Goal: Use online tool/utility: Utilize a website feature to perform a specific function

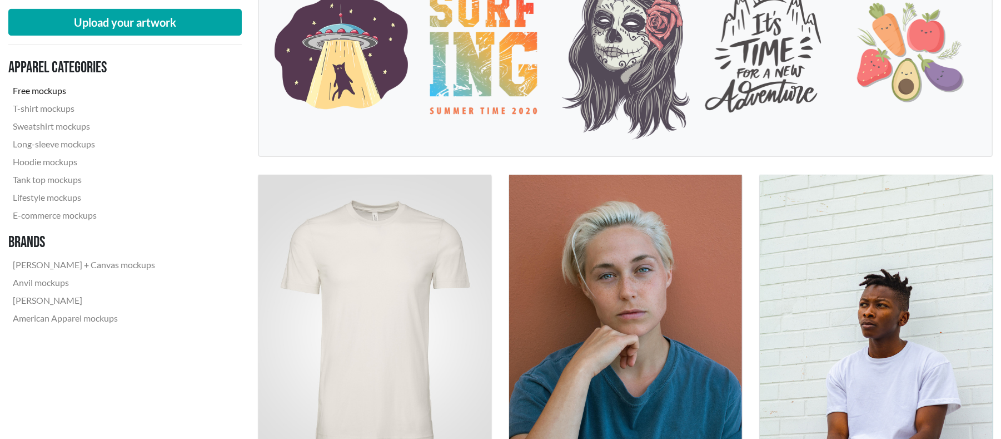
scroll to position [370, 0]
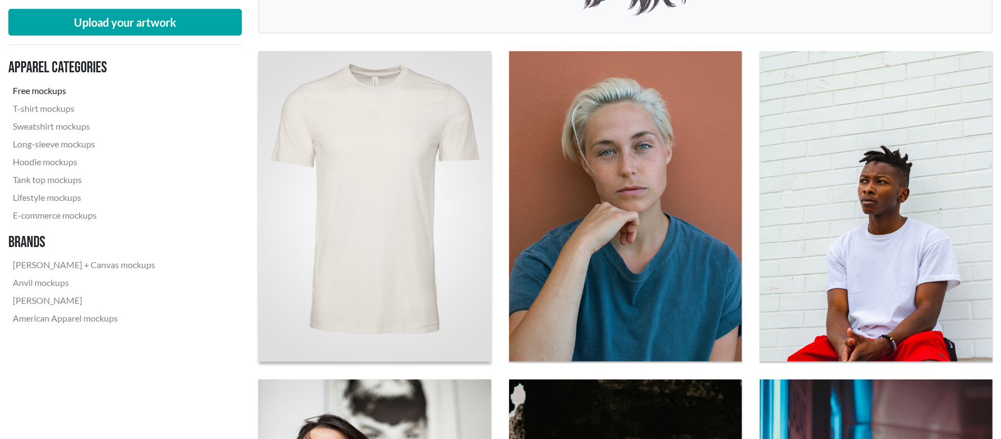
click at [425, 187] on img at bounding box center [375, 206] width 256 height 341
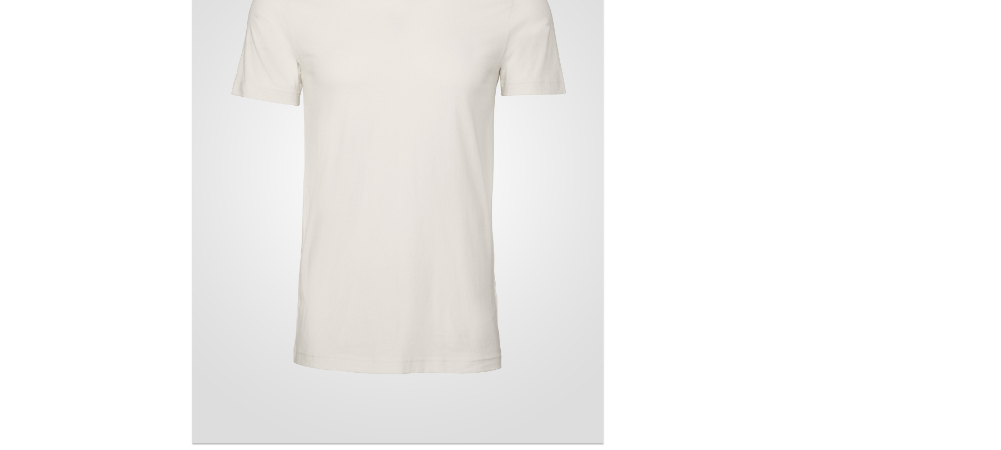
scroll to position [123, 0]
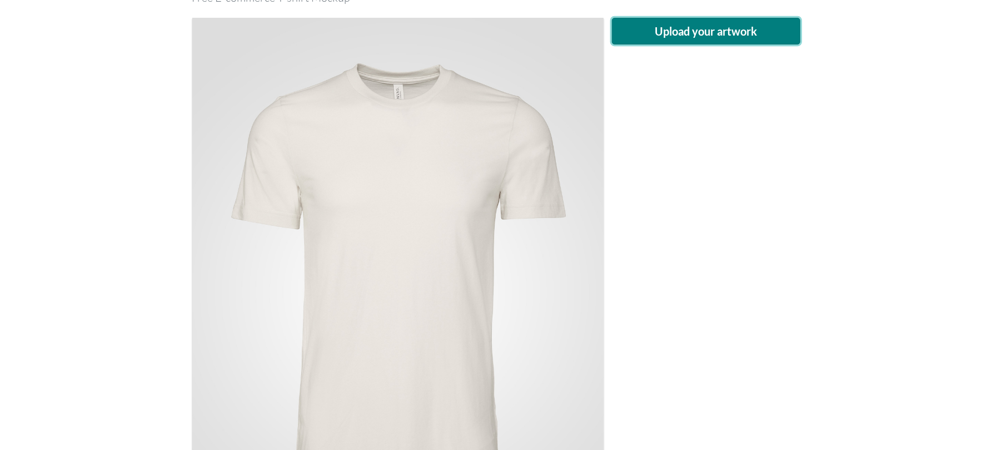
click at [727, 36] on button "Upload your artwork" at bounding box center [706, 31] width 189 height 27
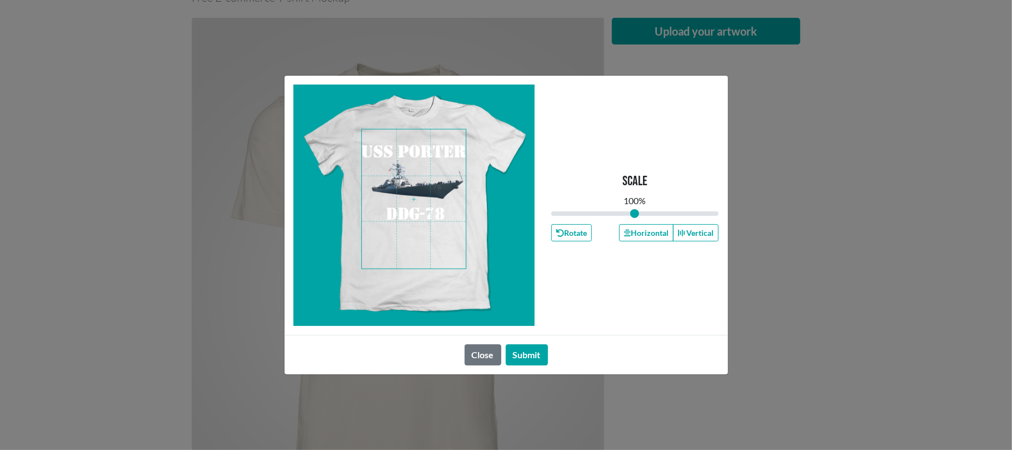
click at [423, 196] on span at bounding box center [414, 199] width 104 height 139
click at [530, 352] on button "Submit" at bounding box center [527, 354] width 42 height 21
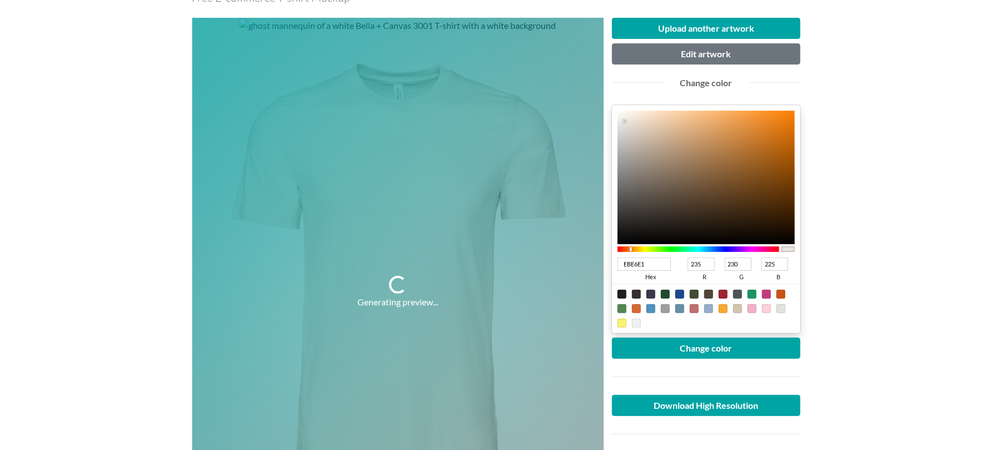
click at [652, 299] on div at bounding box center [651, 294] width 9 height 9
type input "37384A"
type input "55"
type input "56"
type input "74"
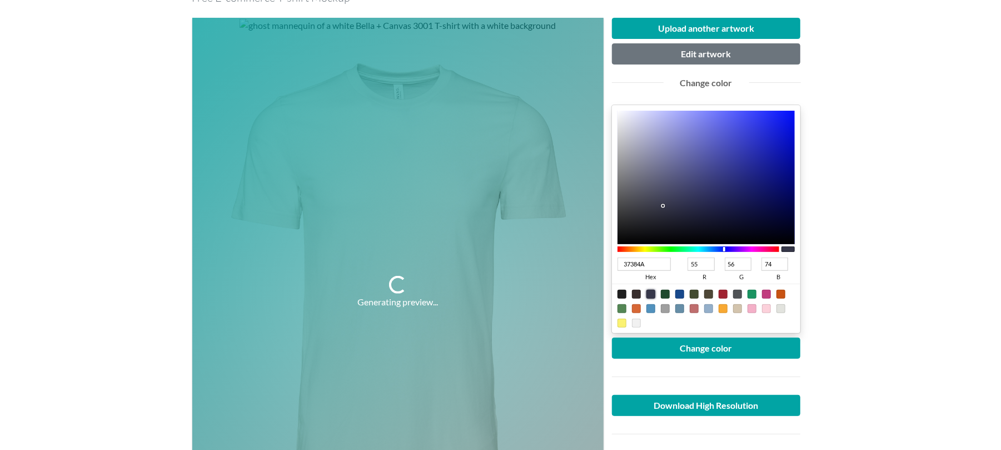
type input "28293A"
type input "40"
type input "41"
type input "58"
click at [674, 214] on div at bounding box center [707, 177] width 178 height 133
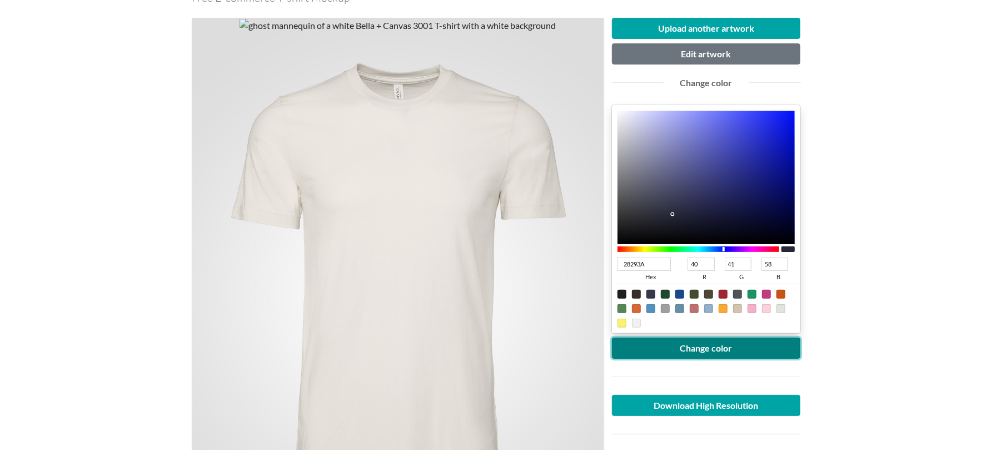
click at [696, 359] on button "Change color" at bounding box center [706, 347] width 189 height 21
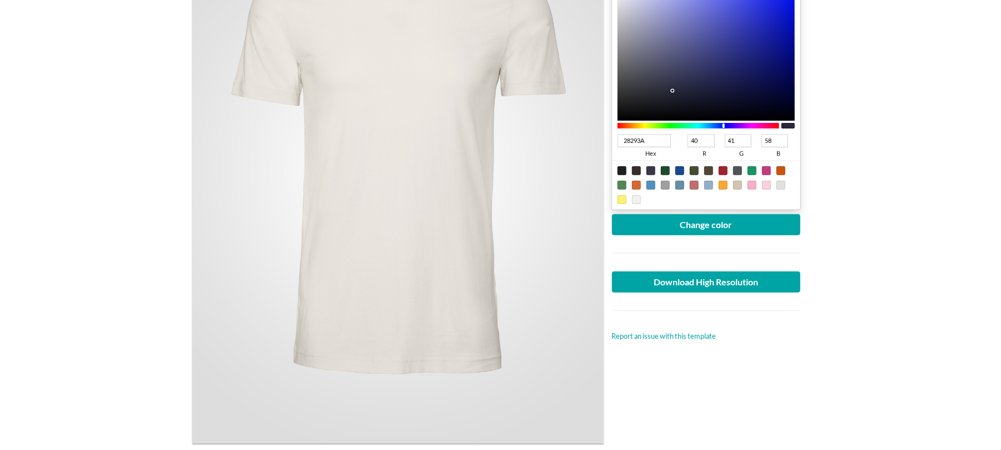
click at [847, 285] on main "White Bella + Canvas 3001 T-shirt Free E-commerce T-shirt Mockup Upload another…" at bounding box center [500, 365] width 1001 height 1100
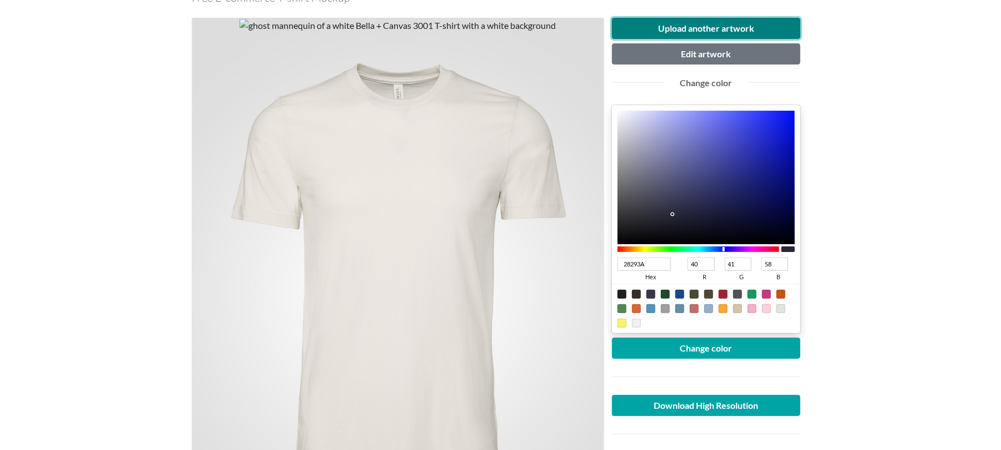
click at [717, 30] on button "Upload another artwork" at bounding box center [706, 28] width 189 height 21
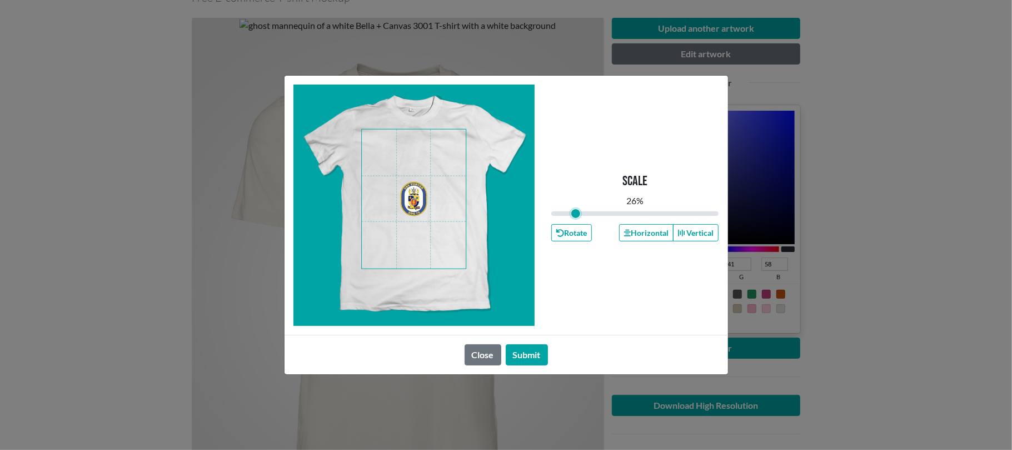
drag, startPoint x: 633, startPoint y: 212, endPoint x: 576, endPoint y: 212, distance: 56.7
type input "0.26"
click at [576, 212] on input "range" at bounding box center [636, 213] width 168 height 12
click at [445, 157] on span at bounding box center [414, 199] width 104 height 139
click at [628, 269] on div "Scale 26 % Rotate Horizontal Vertical" at bounding box center [636, 205] width 168 height 241
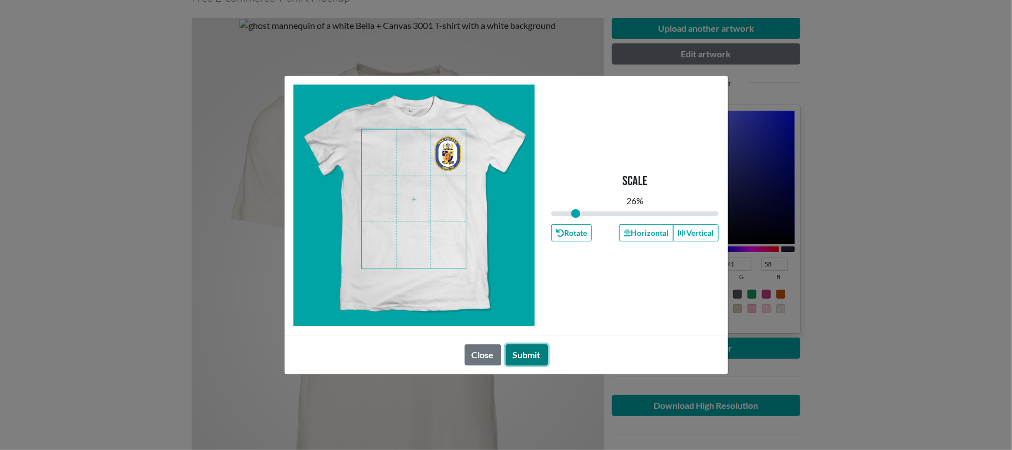
click at [536, 352] on button "Submit" at bounding box center [527, 354] width 42 height 21
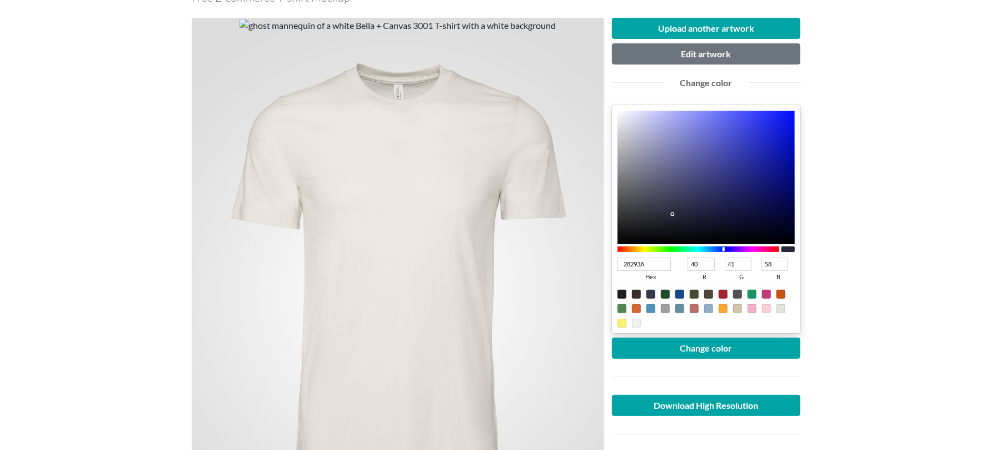
scroll to position [247, 0]
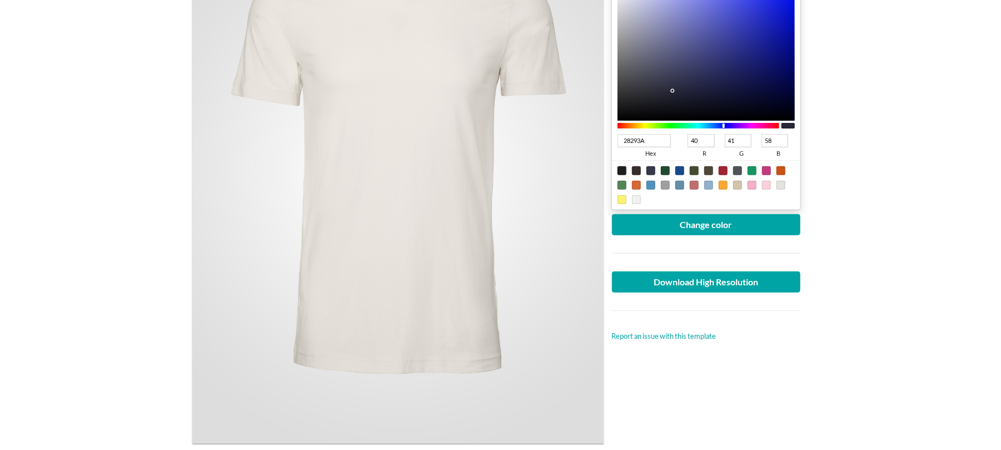
click at [897, 228] on main "White Bella + Canvas 3001 T-shirt Free E-commerce T-shirt Mockup Upload another…" at bounding box center [500, 365] width 1001 height 1100
